Goal: Task Accomplishment & Management: Use online tool/utility

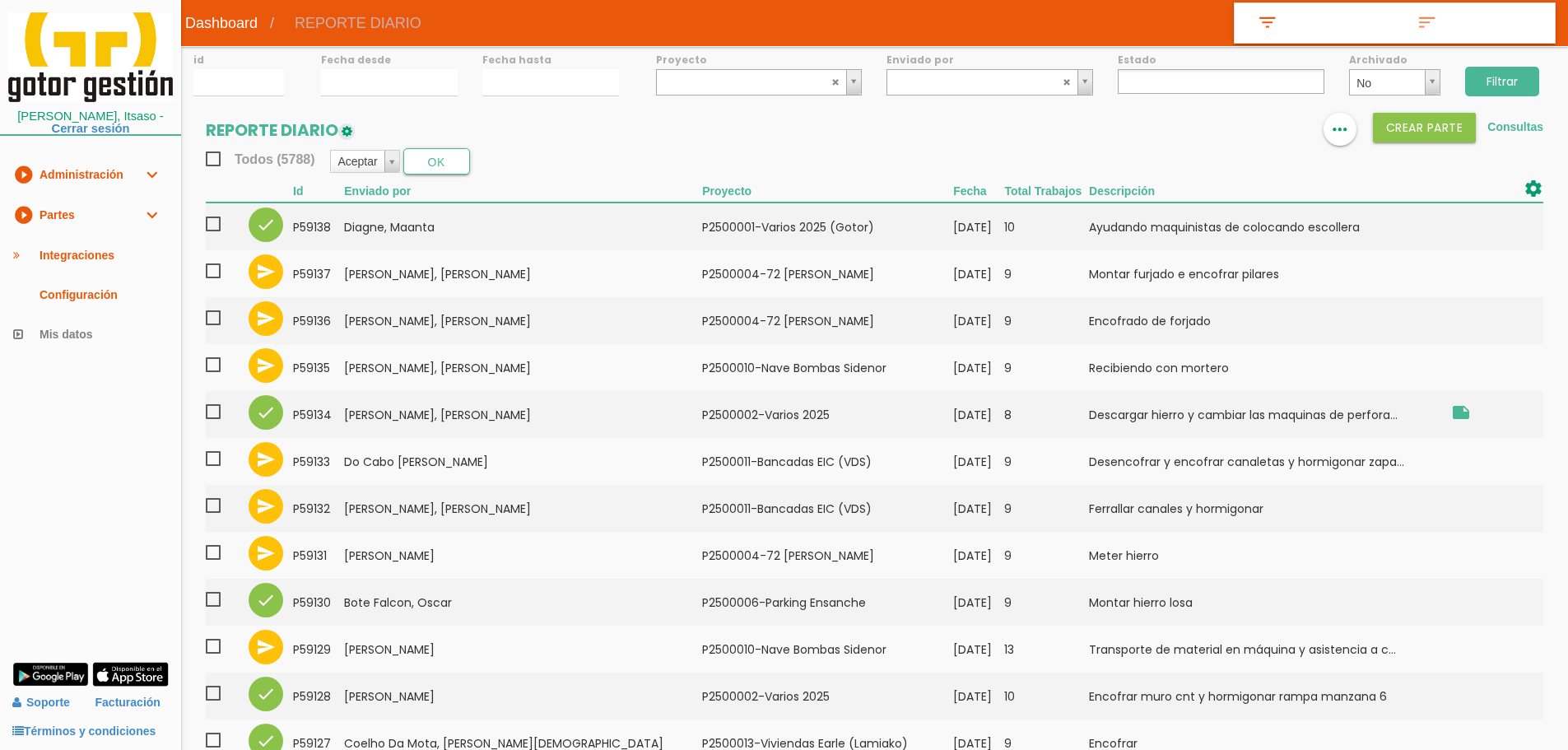
select select
click at [1523, 78] on input "Filtrar" at bounding box center [1502, 81] width 74 height 30
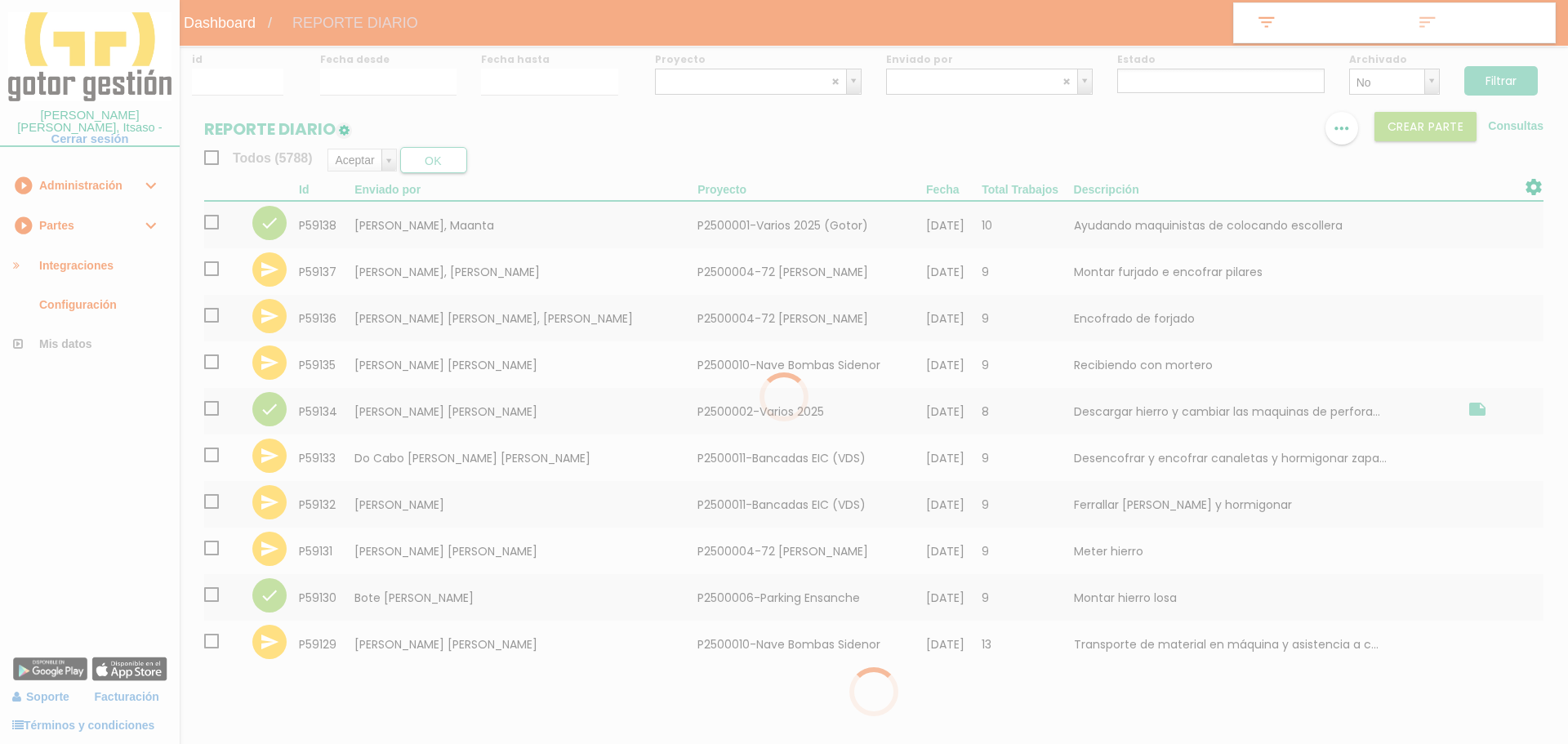
select select
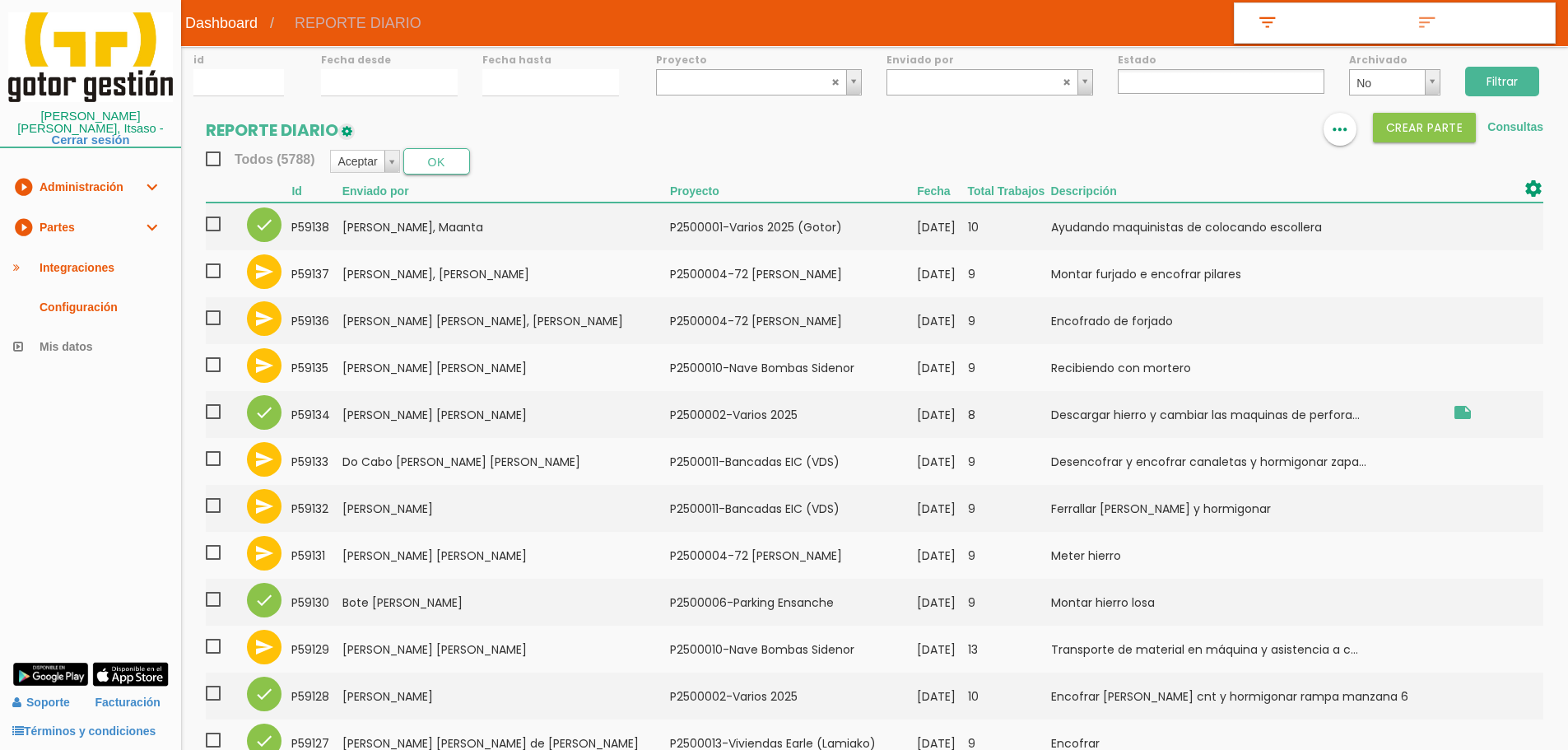
click at [1525, 81] on input "Filtrar" at bounding box center [1502, 81] width 74 height 30
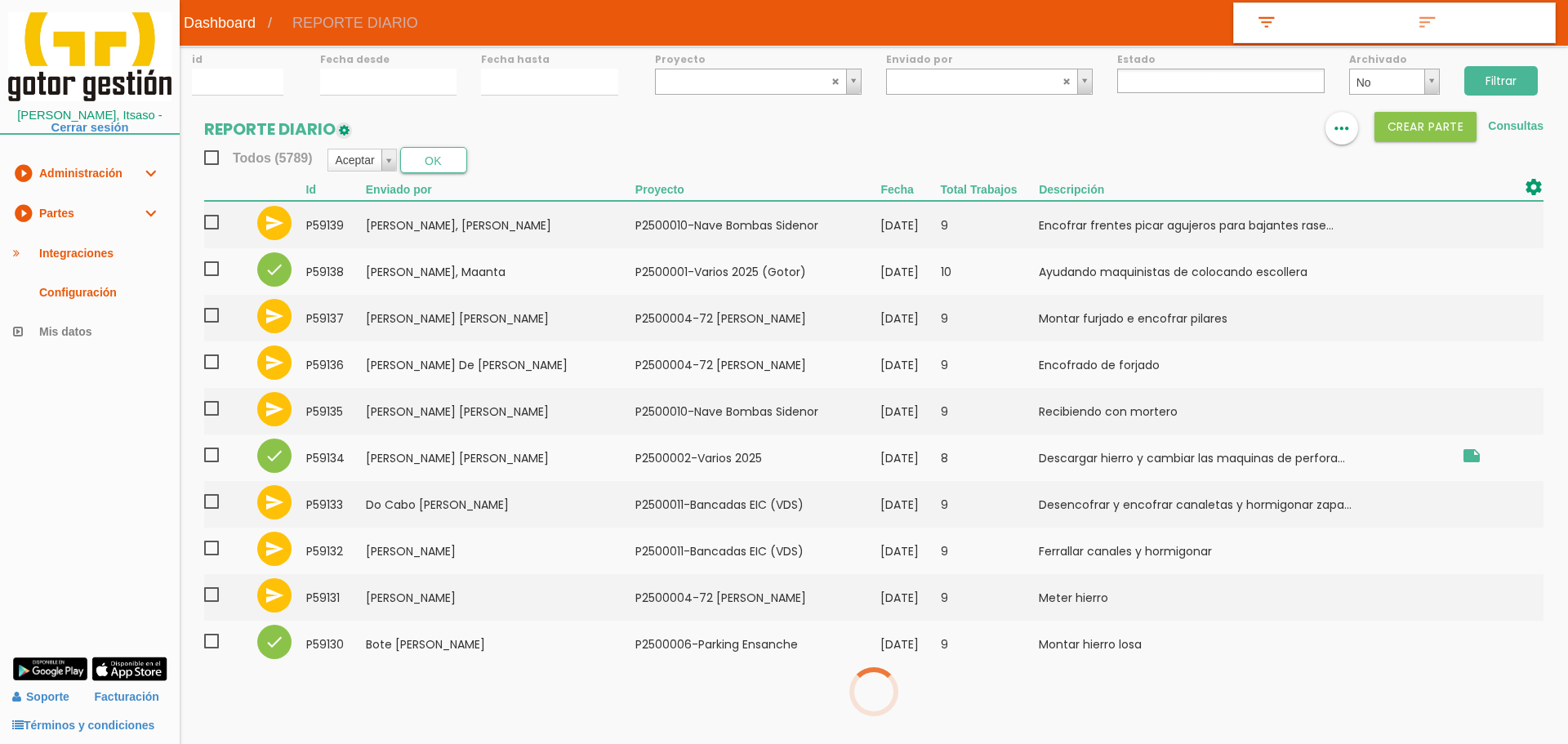
select select
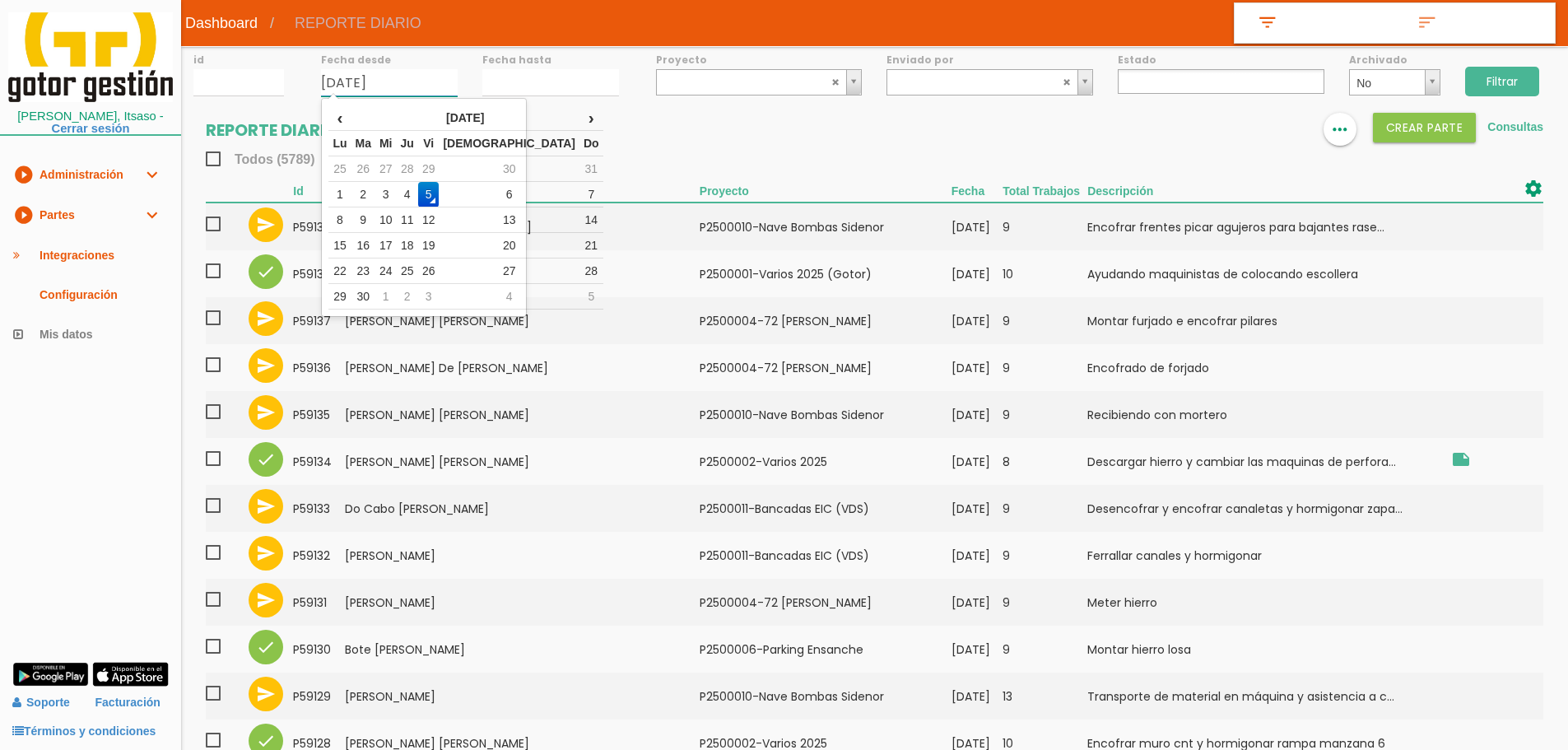
click at [362, 94] on input "05/09/2025" at bounding box center [389, 82] width 137 height 27
drag, startPoint x: 430, startPoint y: 186, endPoint x: 472, endPoint y: 133, distance: 67.6
click at [418, 186] on td "4" at bounding box center [407, 194] width 22 height 25
type input "[DATE]"
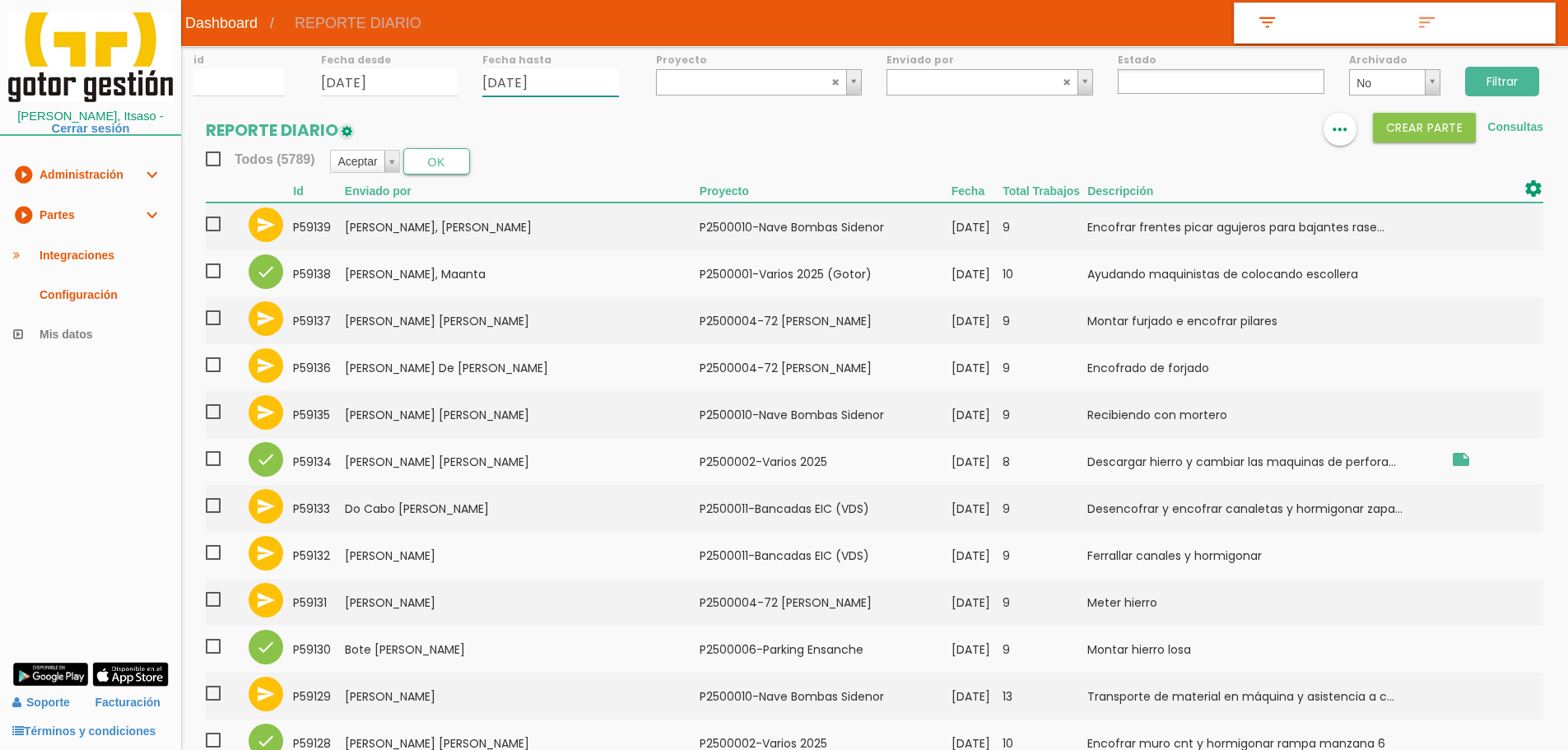
click at [507, 85] on input "05/09/2025" at bounding box center [550, 82] width 137 height 27
click at [578, 194] on td "4" at bounding box center [568, 194] width 22 height 25
type input "[DATE]"
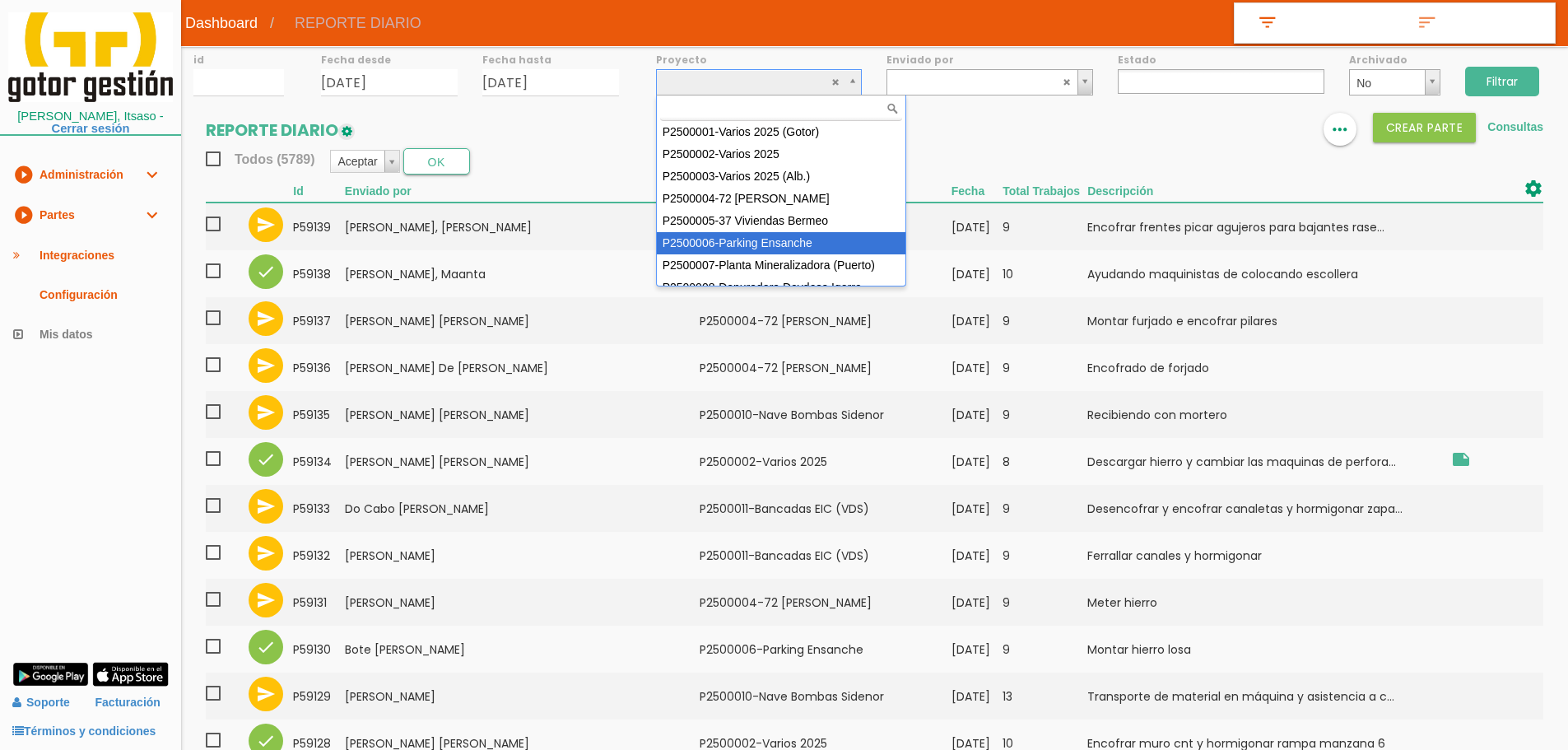
scroll to position [124, 0]
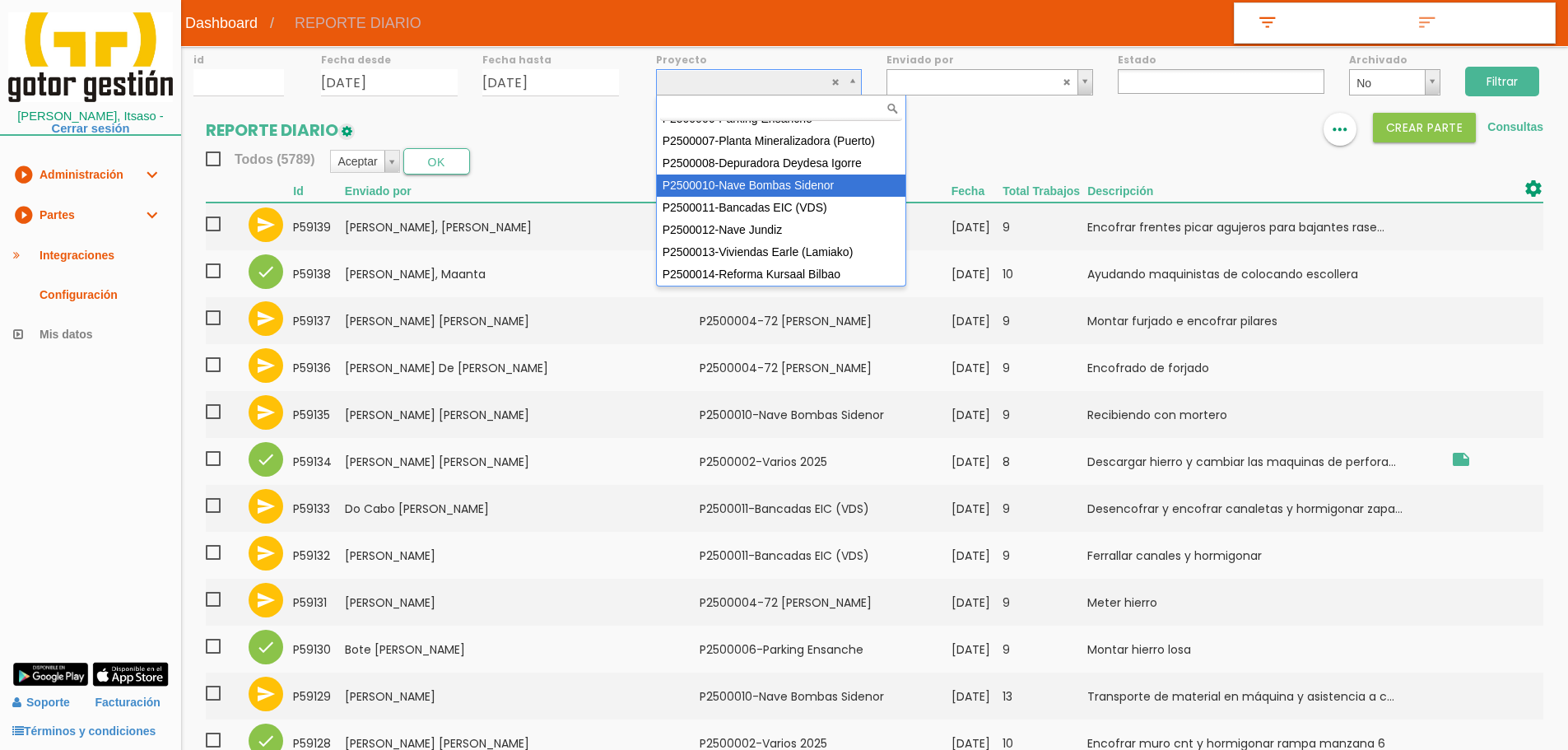
select select "92"
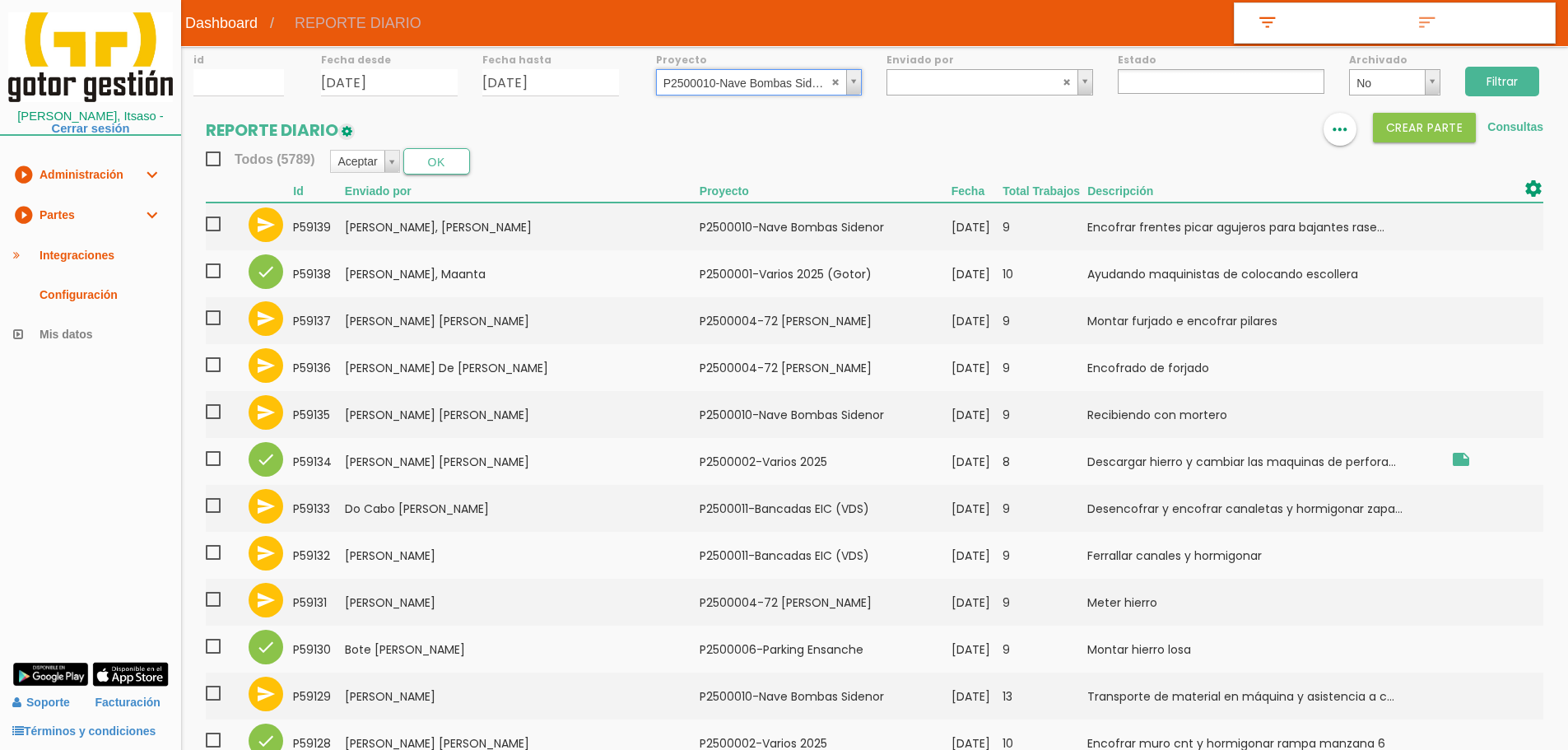
click at [1508, 86] on input "Filtrar" at bounding box center [1502, 81] width 74 height 30
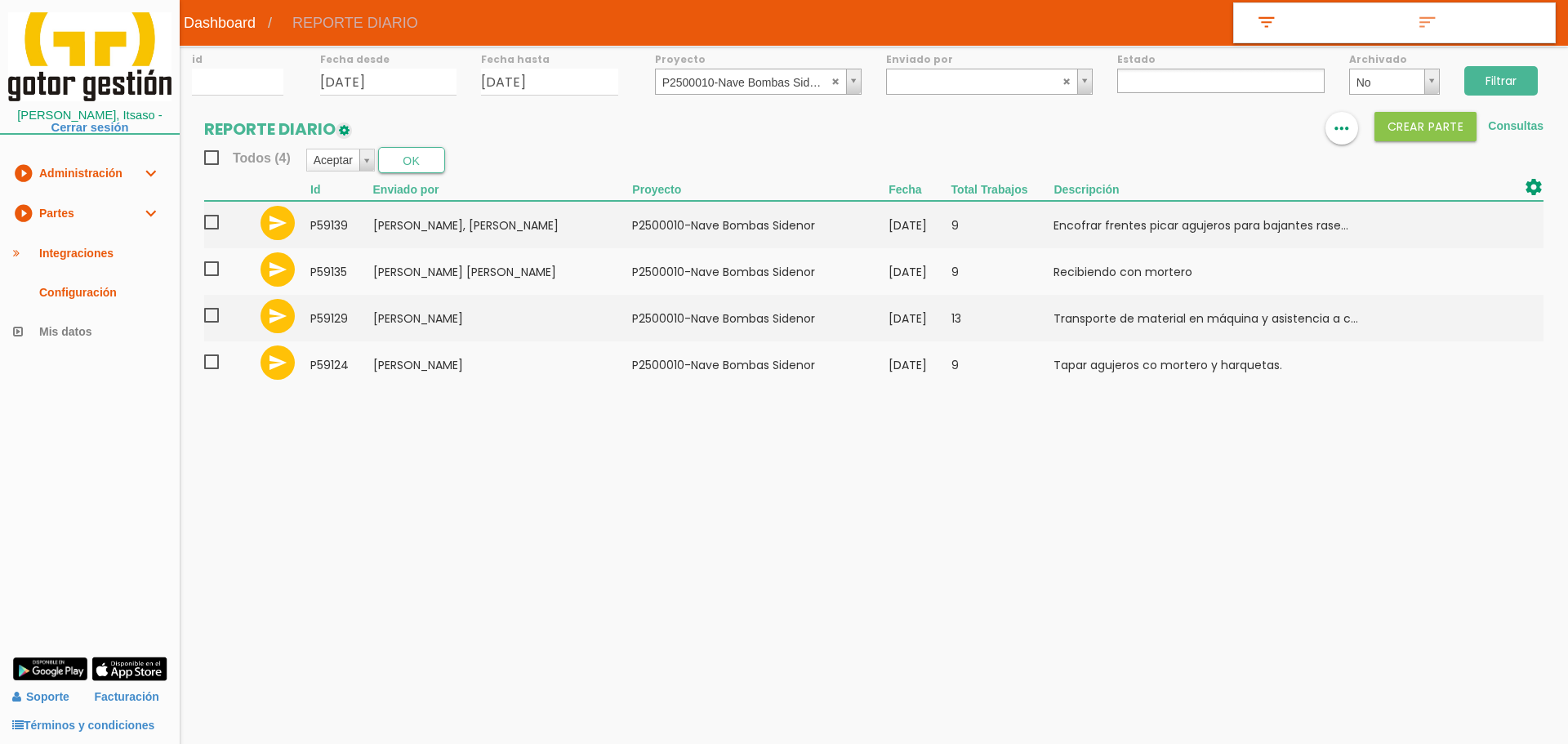
select select
click at [837, 79] on abbr at bounding box center [836, 80] width 10 height 10
click at [1492, 80] on input "Filtrar" at bounding box center [1501, 80] width 74 height 29
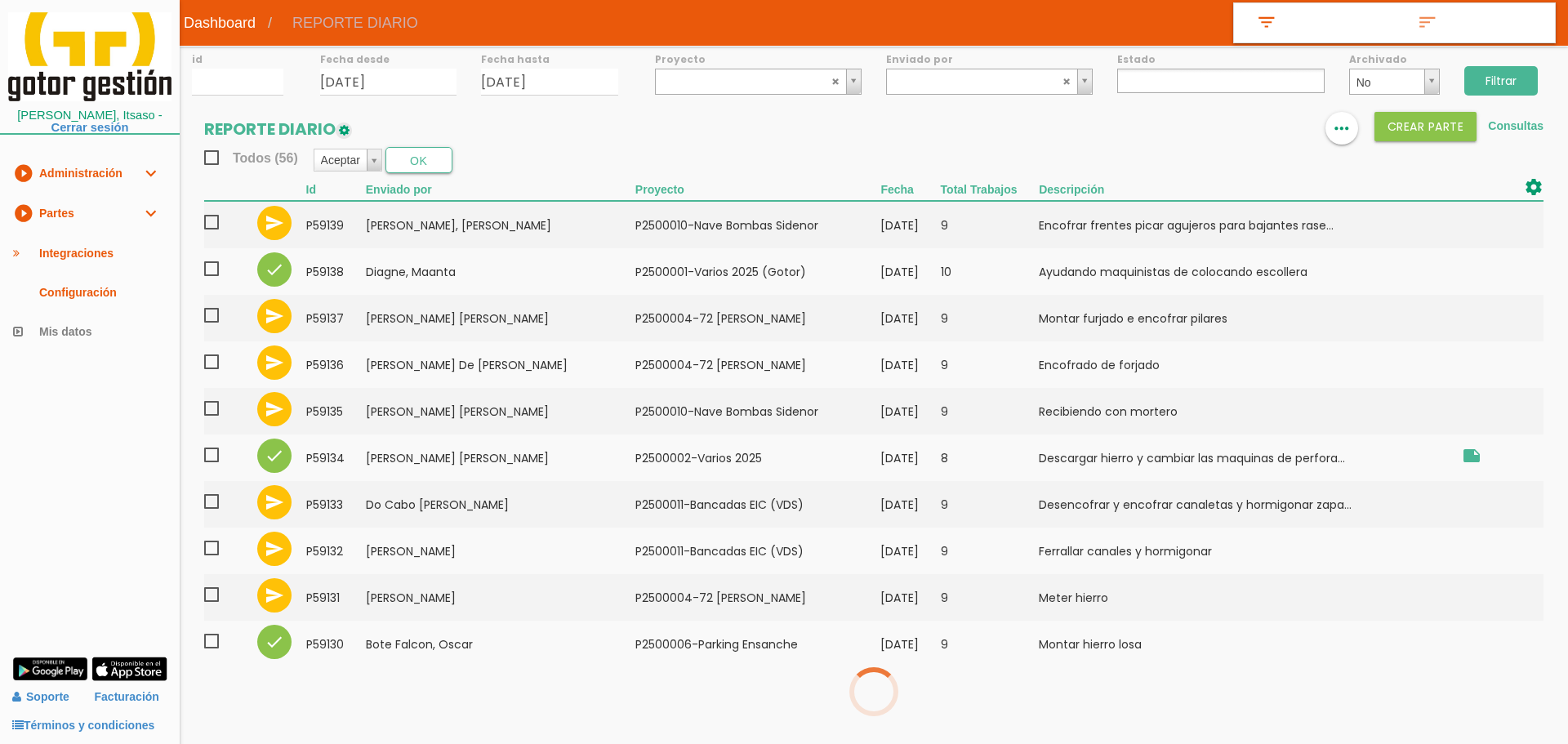
select select
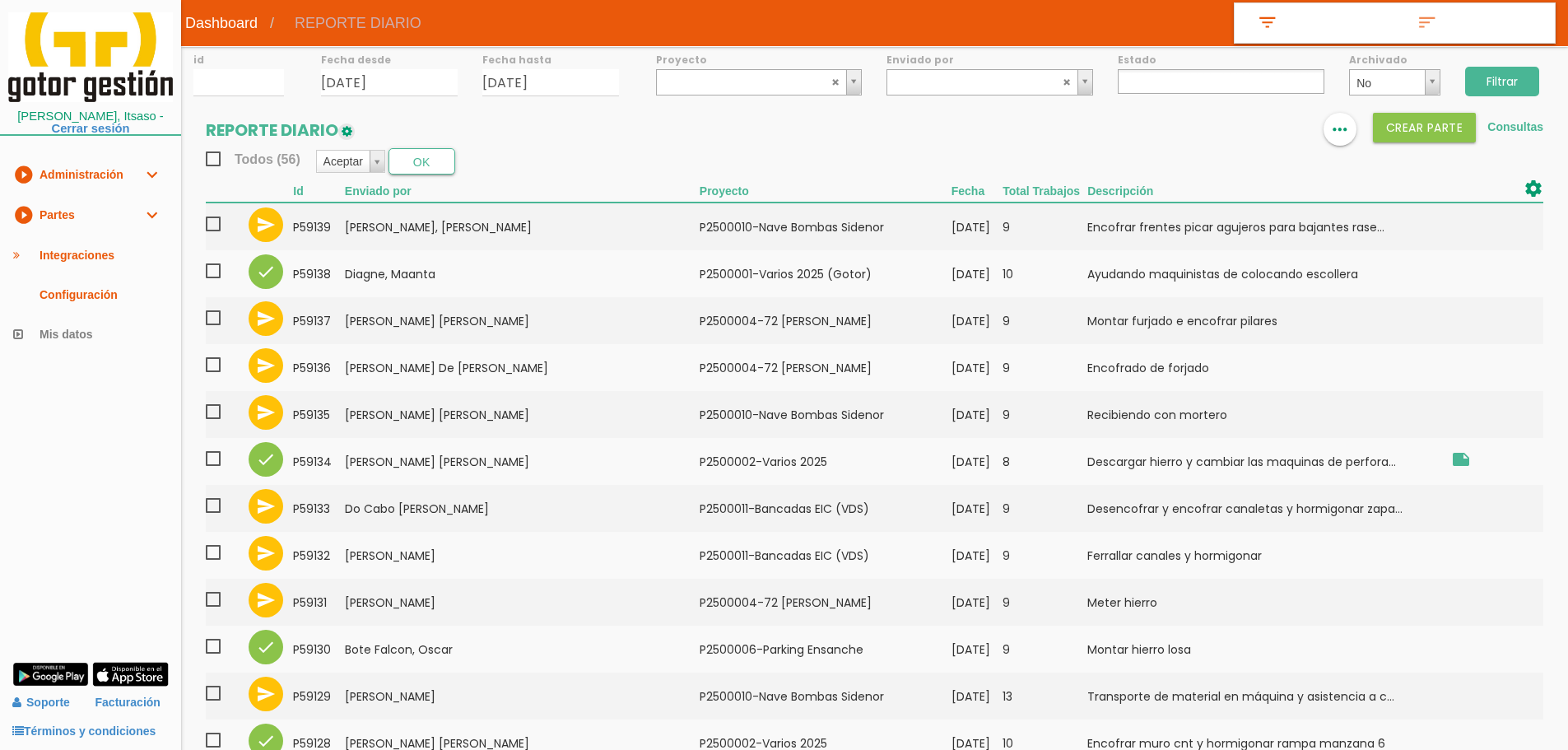
click at [1507, 80] on input "Filtrar" at bounding box center [1502, 81] width 74 height 30
select select
